Goal: Use online tool/utility: Use online tool/utility

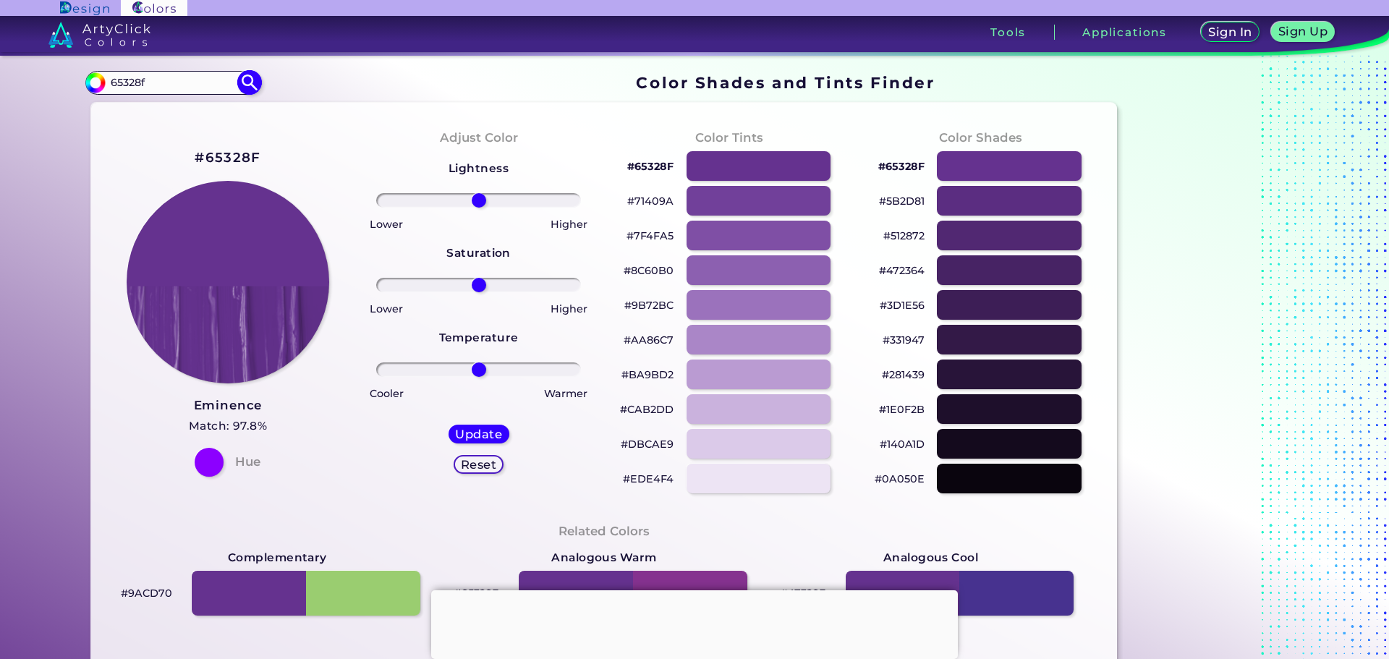
paste input ": BC2485"
drag, startPoint x: 113, startPoint y: 80, endPoint x: 155, endPoint y: 73, distance: 42.6
click at [114, 80] on input ": BC2485" at bounding box center [173, 83] width 135 height 20
type input "BC2485"
type input "#000000"
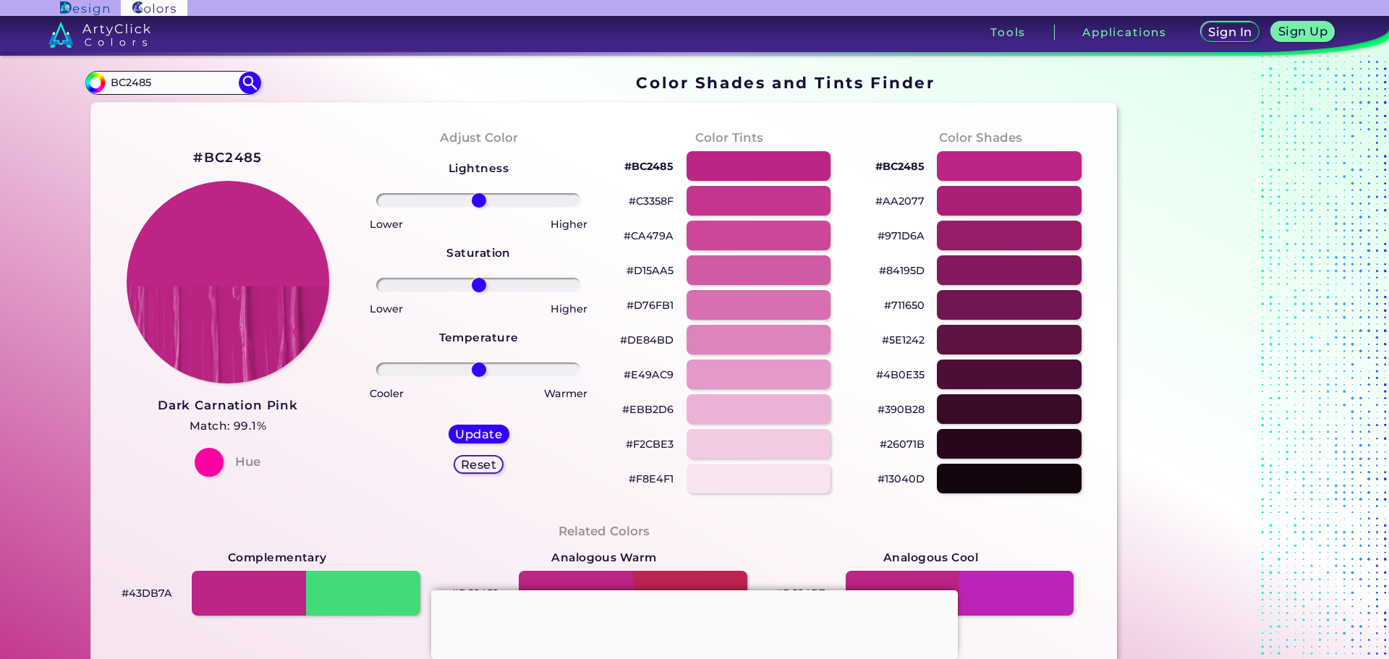
click at [632, 444] on p "#F2CBE3" at bounding box center [650, 444] width 48 height 17
drag, startPoint x: 108, startPoint y: 81, endPoint x: 231, endPoint y: 88, distance: 123.2
click at [231, 88] on input "BC2485" at bounding box center [173, 83] width 135 height 20
paste input "D83D0E"
type input "D83D0E"
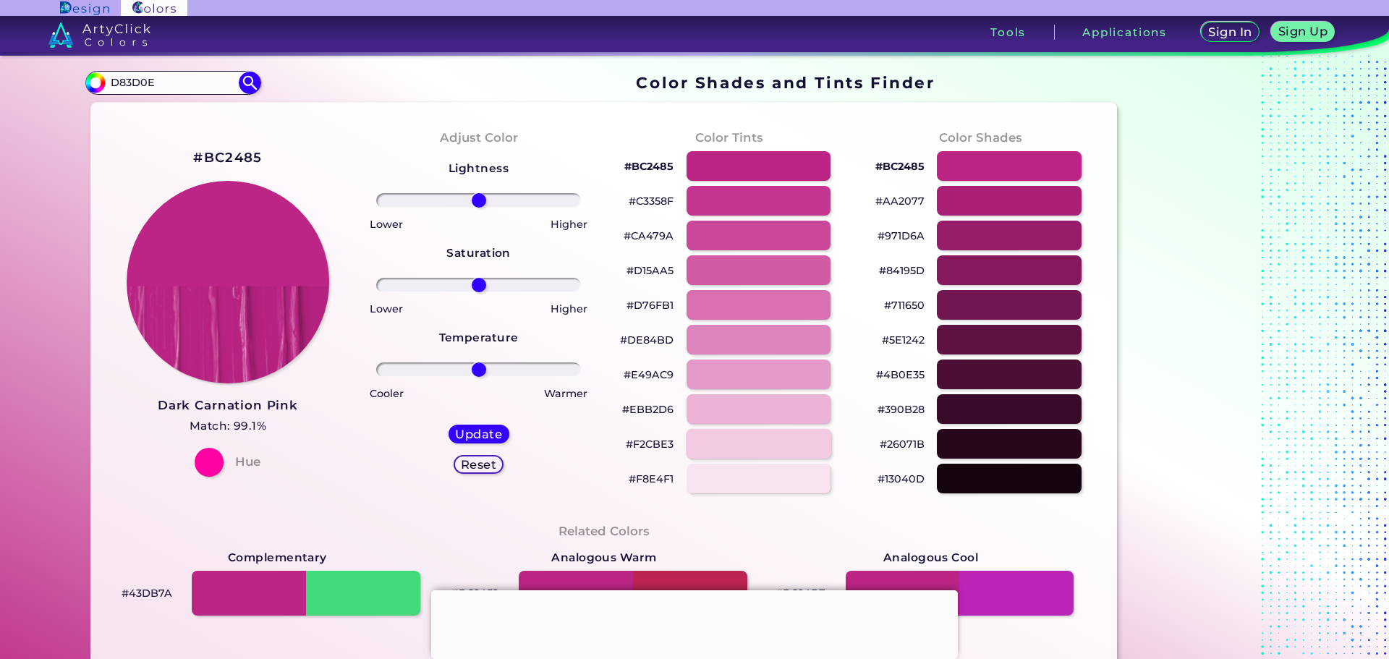
type input "#000000"
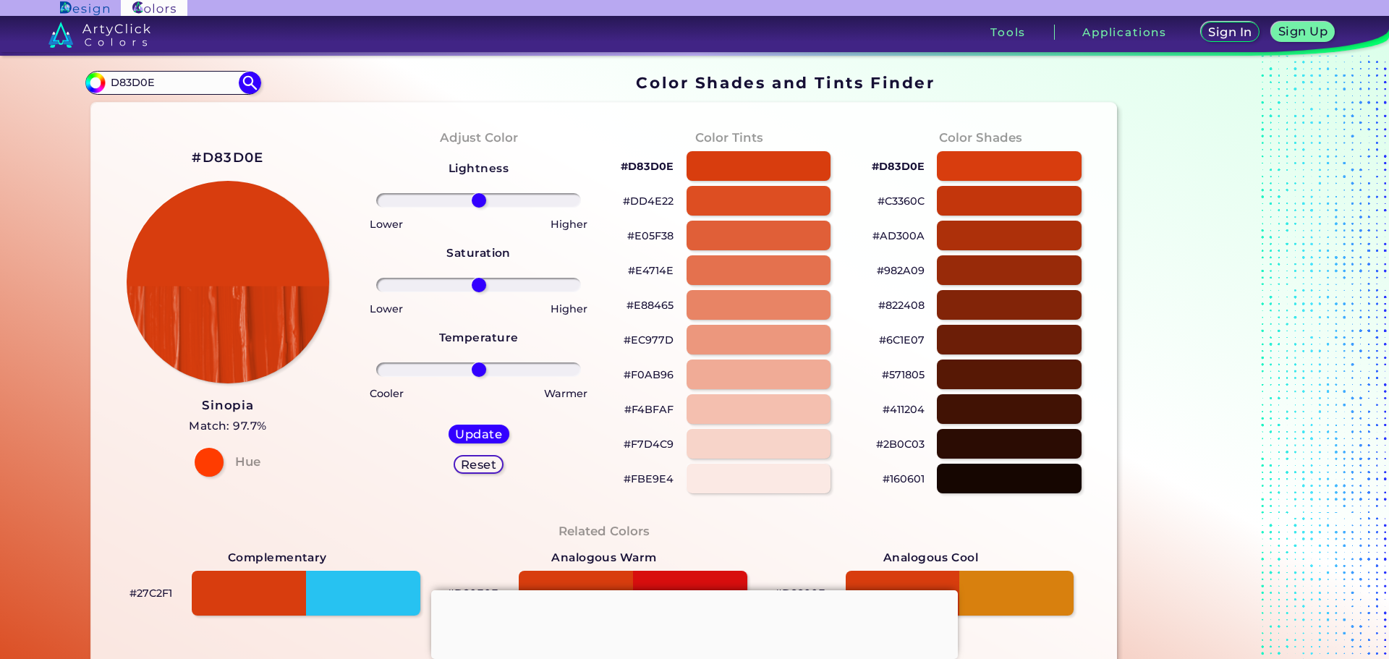
click at [636, 444] on p "#F7D4C9" at bounding box center [649, 444] width 50 height 17
